Goal: Task Accomplishment & Management: Manage account settings

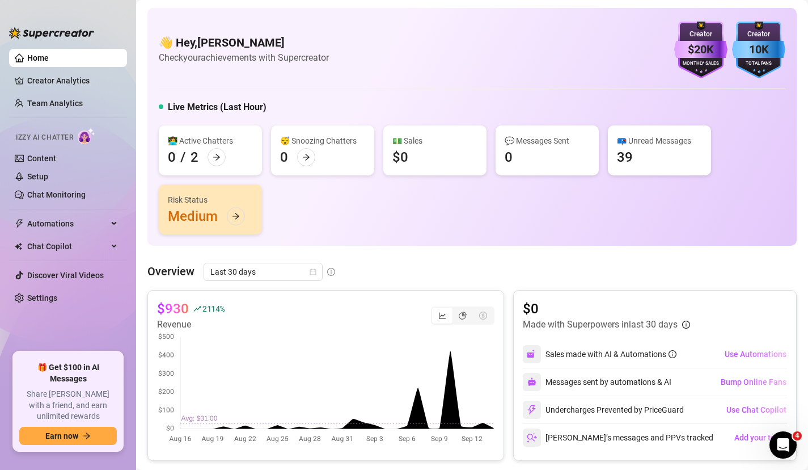
click at [51, 136] on span "Izzy AI Chatter" at bounding box center [44, 137] width 57 height 11
click at [49, 157] on link "Content" at bounding box center [41, 158] width 29 height 9
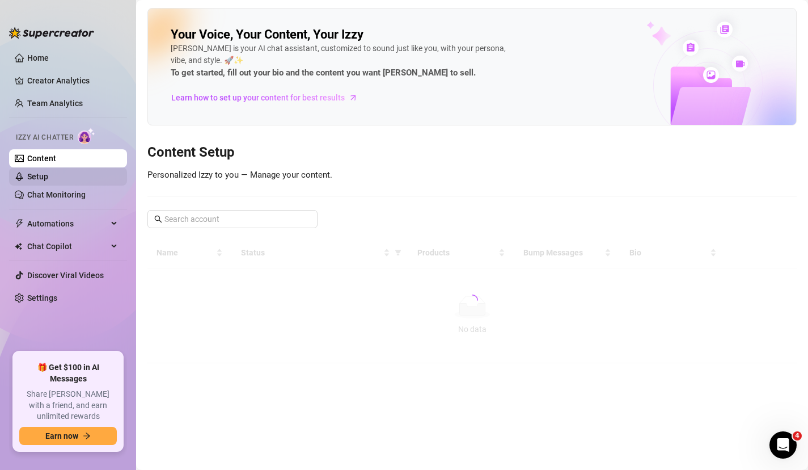
click at [48, 172] on link "Setup" at bounding box center [37, 176] width 21 height 9
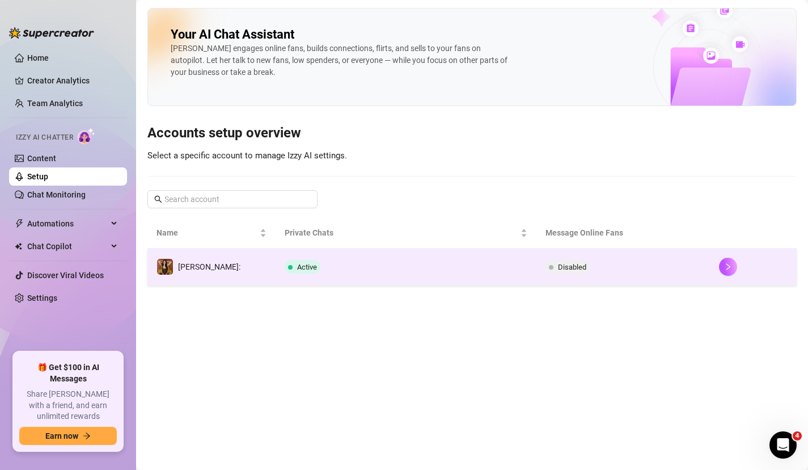
click at [710, 265] on td at bounding box center [753, 266] width 87 height 37
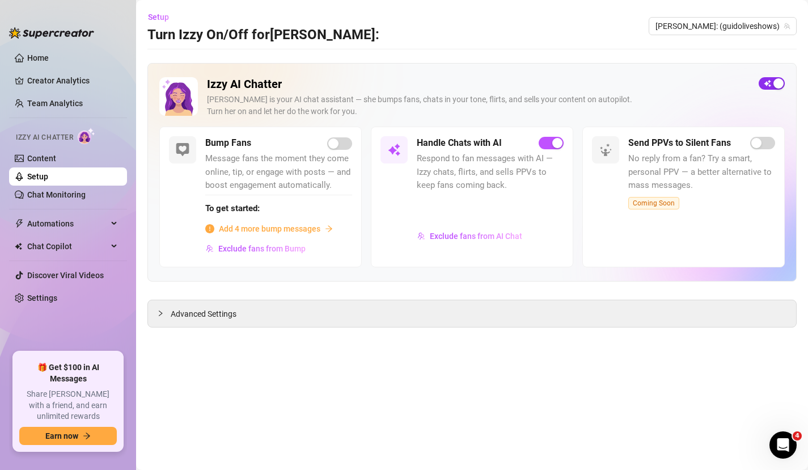
click at [780, 81] on div "button" at bounding box center [779, 83] width 10 height 10
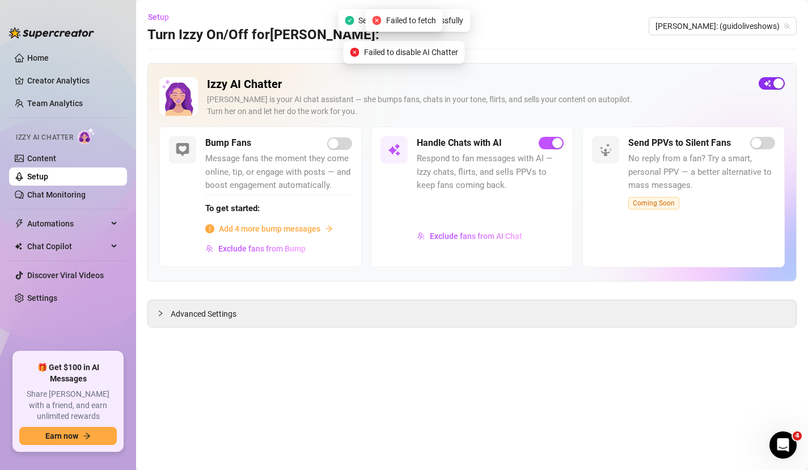
click at [766, 85] on span "button" at bounding box center [772, 83] width 26 height 12
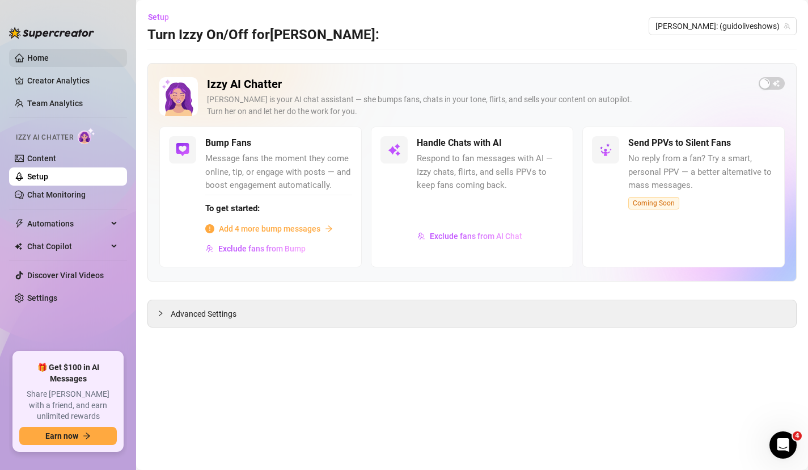
click at [34, 57] on link "Home" at bounding box center [38, 57] width 22 height 9
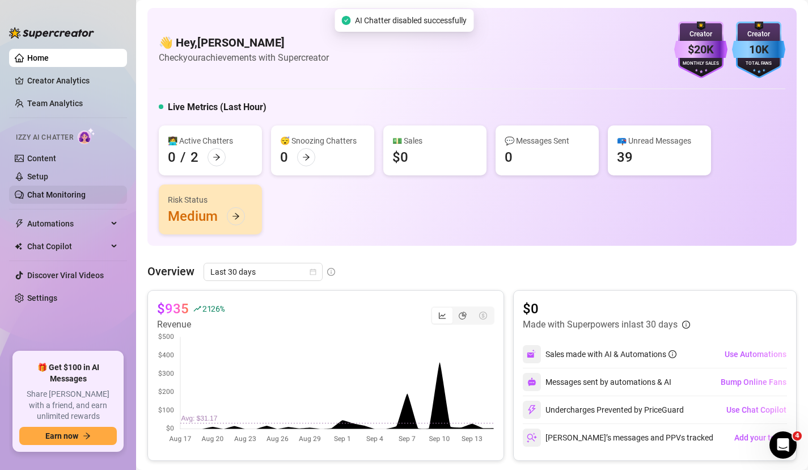
click at [41, 197] on link "Chat Monitoring" at bounding box center [56, 194] width 58 height 9
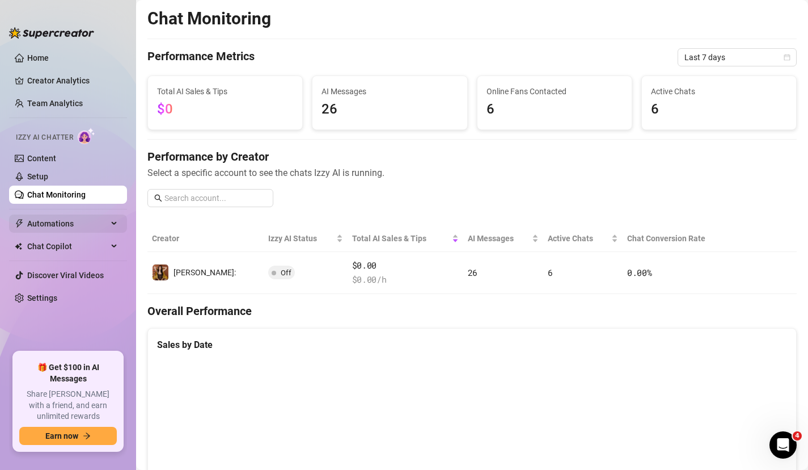
click at [42, 221] on span "Automations" at bounding box center [67, 223] width 81 height 18
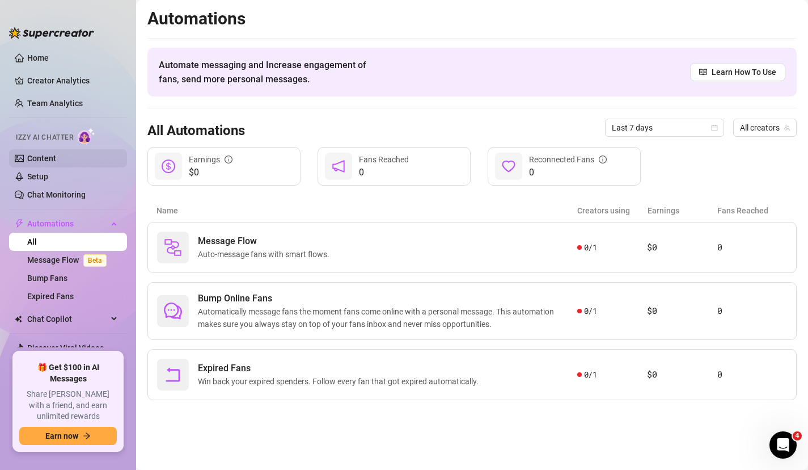
click at [35, 163] on link "Content" at bounding box center [41, 158] width 29 height 9
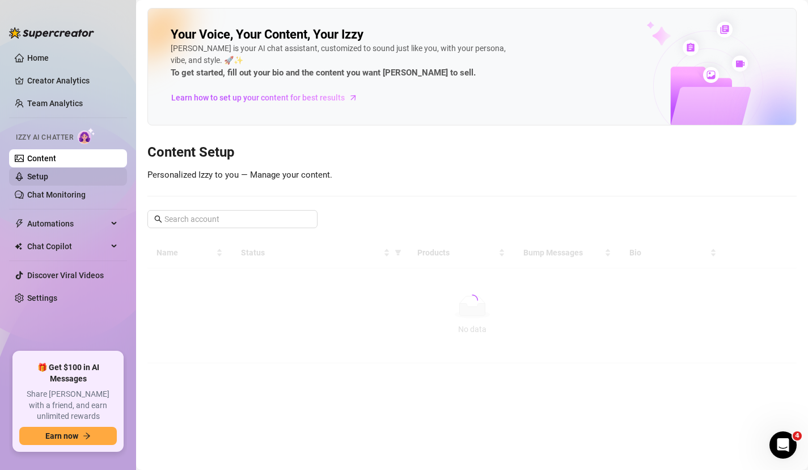
click at [35, 179] on link "Setup" at bounding box center [37, 176] width 21 height 9
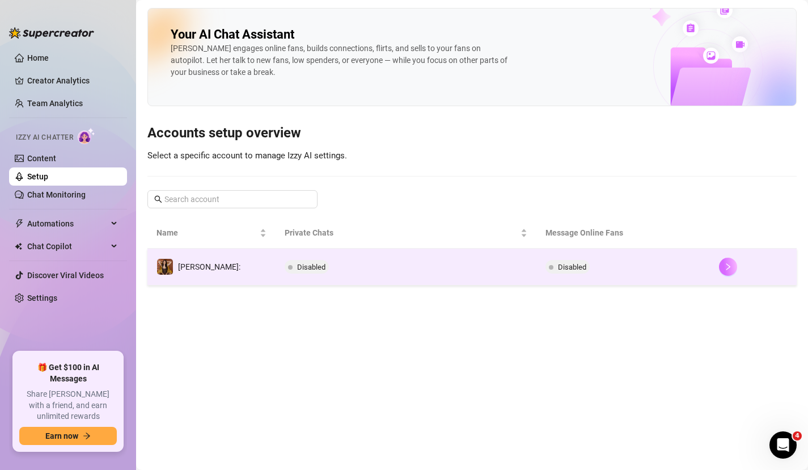
click at [731, 271] on button "button" at bounding box center [728, 267] width 18 height 18
